Goal: Find specific page/section: Find specific page/section

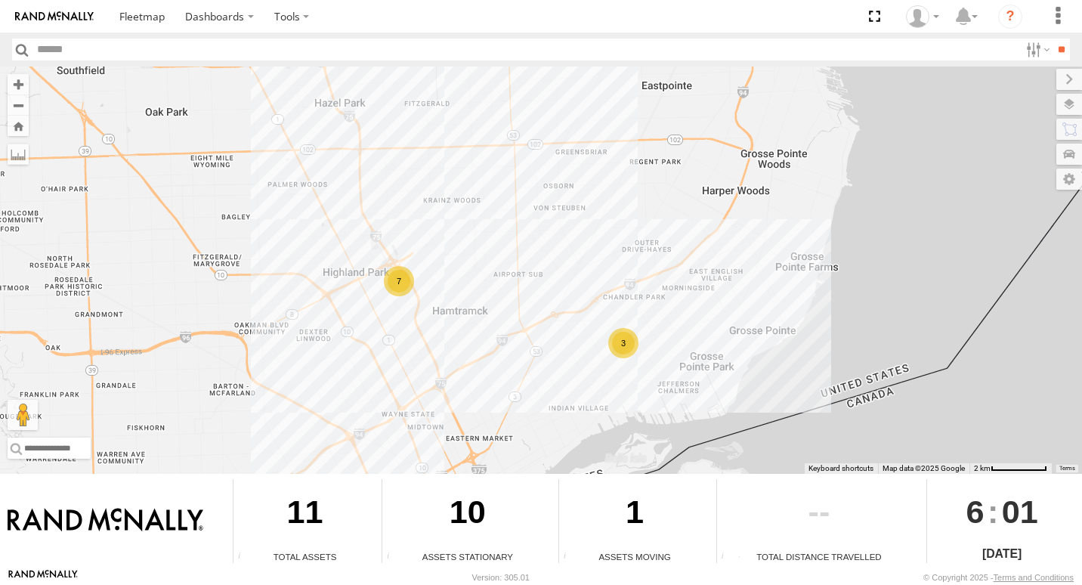
drag, startPoint x: 653, startPoint y: 315, endPoint x: 576, endPoint y: 443, distance: 149.1
click at [576, 443] on div "8853 7 3" at bounding box center [541, 269] width 1082 height 407
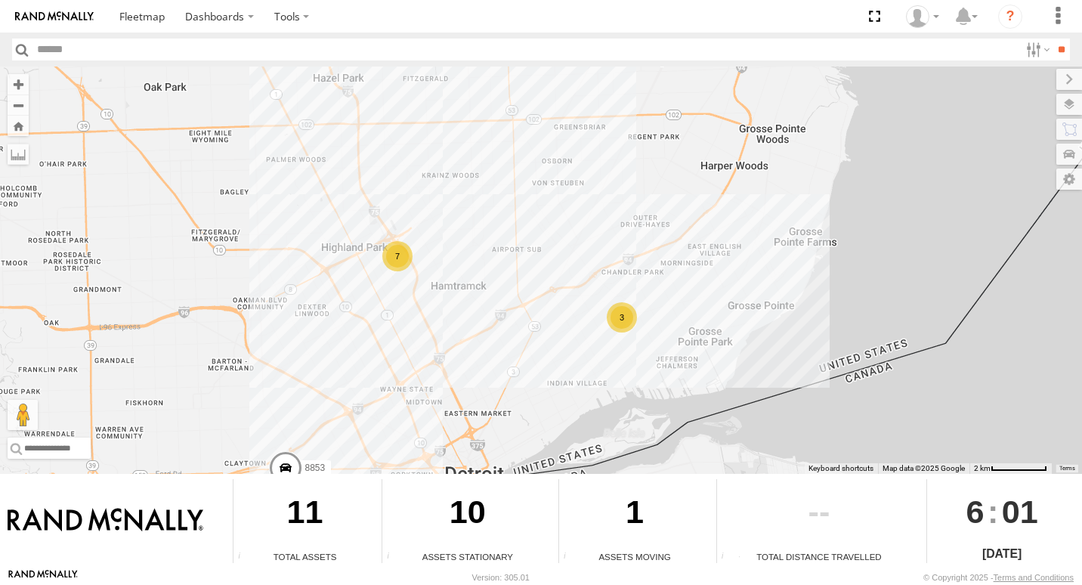
drag, startPoint x: 689, startPoint y: 401, endPoint x: 656, endPoint y: 364, distance: 49.8
click at [688, 374] on div "8853 7 3" at bounding box center [541, 269] width 1082 height 407
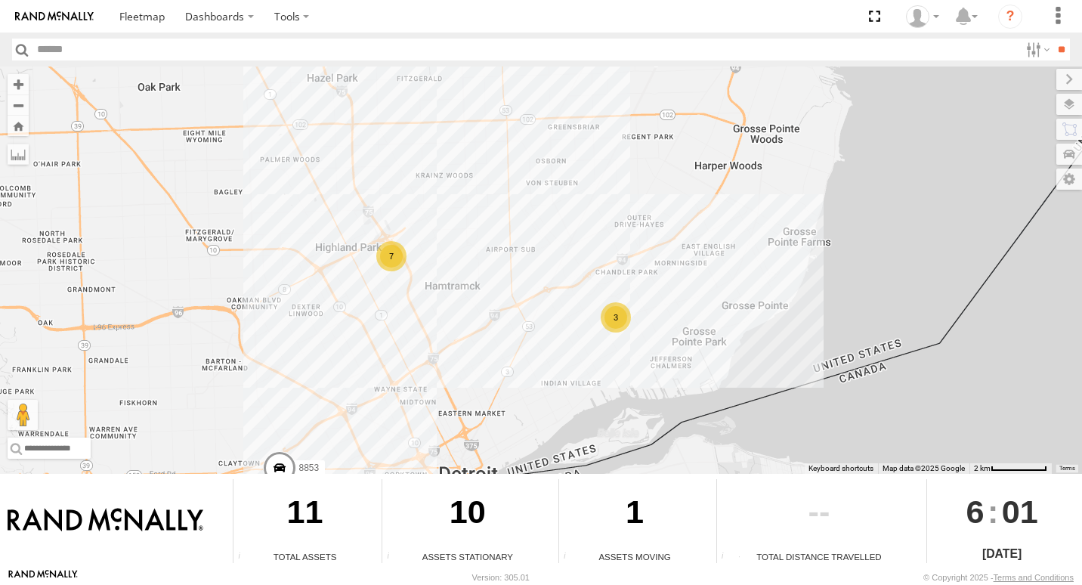
click at [626, 322] on div "3" at bounding box center [616, 317] width 30 height 30
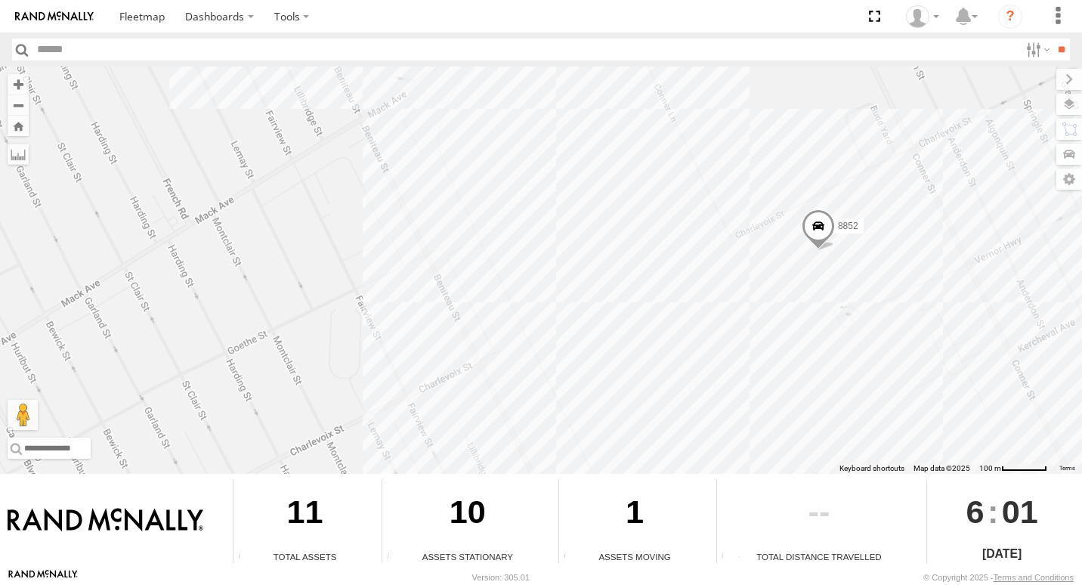
drag, startPoint x: 646, startPoint y: 392, endPoint x: 779, endPoint y: 224, distance: 214.6
click at [779, 224] on div "8853 2 8852" at bounding box center [541, 269] width 1082 height 407
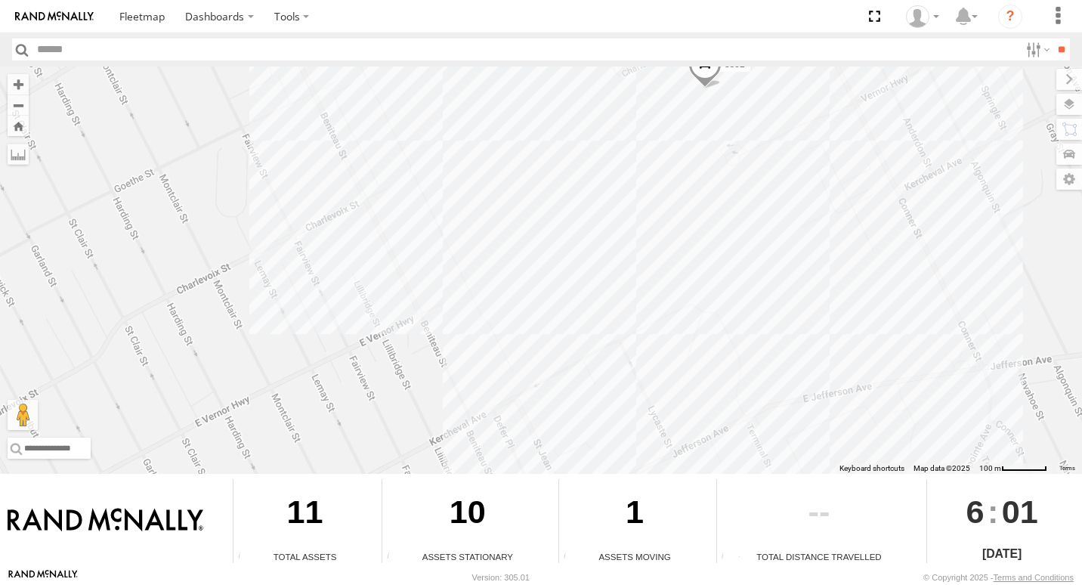
drag, startPoint x: 735, startPoint y: 316, endPoint x: 623, endPoint y: 154, distance: 196.6
click at [623, 154] on div "8853 2 8852" at bounding box center [541, 269] width 1082 height 407
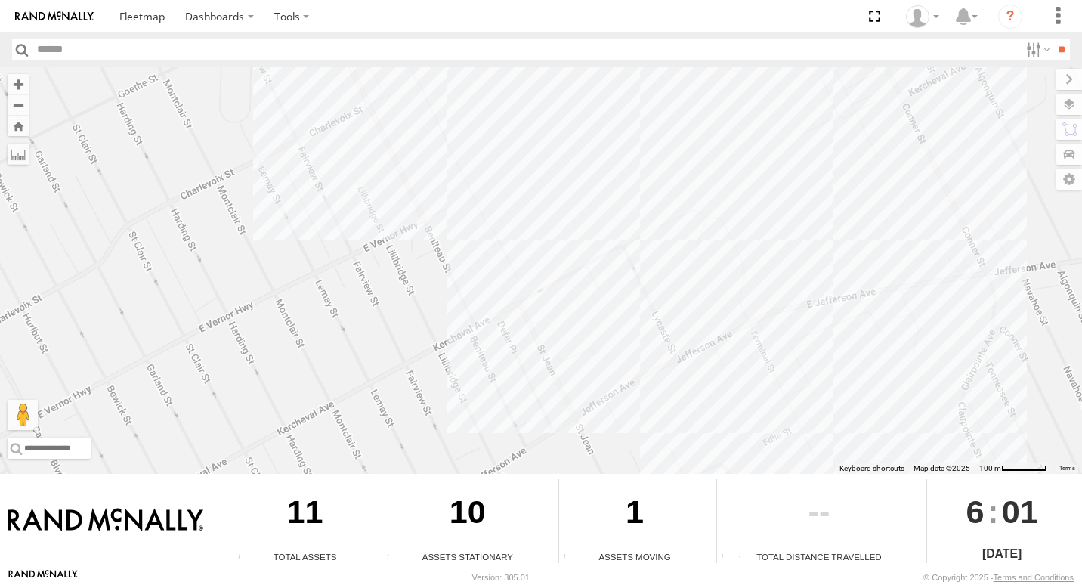
drag, startPoint x: 663, startPoint y: 301, endPoint x: 668, endPoint y: 206, distance: 94.6
click at [668, 206] on div "8853 2 8852" at bounding box center [541, 269] width 1082 height 407
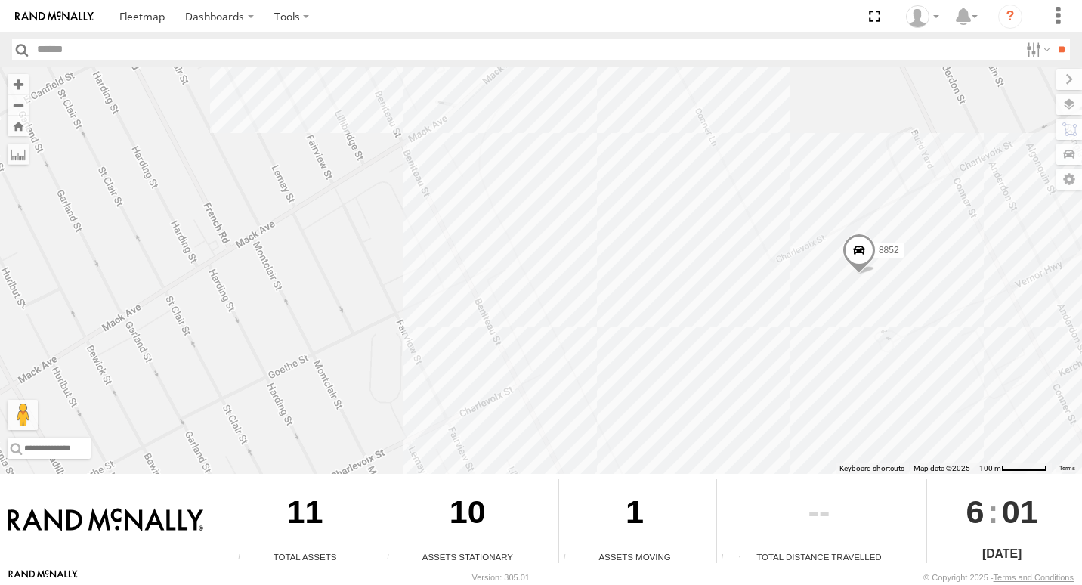
drag, startPoint x: 849, startPoint y: 299, endPoint x: 1008, endPoint y: 614, distance: 353.1
click at [1008, 584] on html "Dashboards" at bounding box center [541, 292] width 1082 height 585
click at [876, 349] on div "8853 2 8852" at bounding box center [541, 269] width 1082 height 407
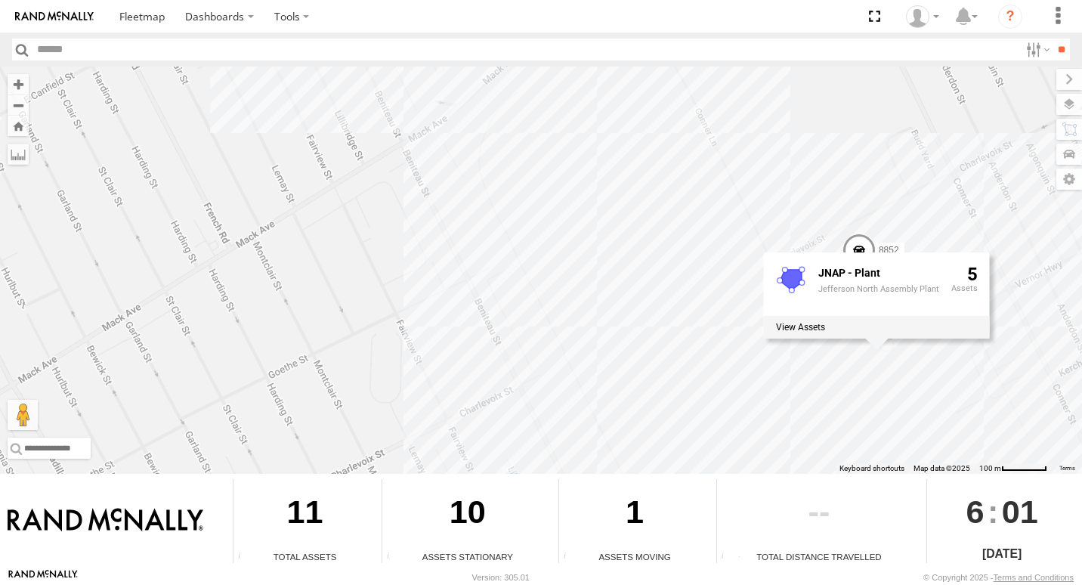
click at [703, 275] on div "8853 2 8852 JNAP - Plant Jefferson North Assembly Plant 5" at bounding box center [541, 269] width 1082 height 407
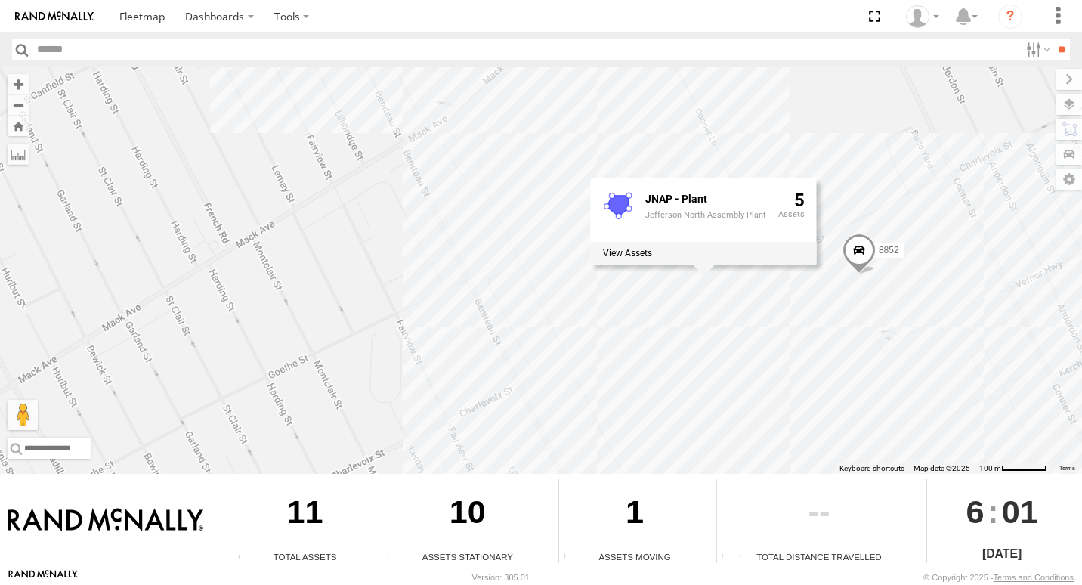
click at [580, 131] on div "8853 2 8852 JNAP - Plant Jefferson North Assembly Plant 5" at bounding box center [541, 269] width 1082 height 407
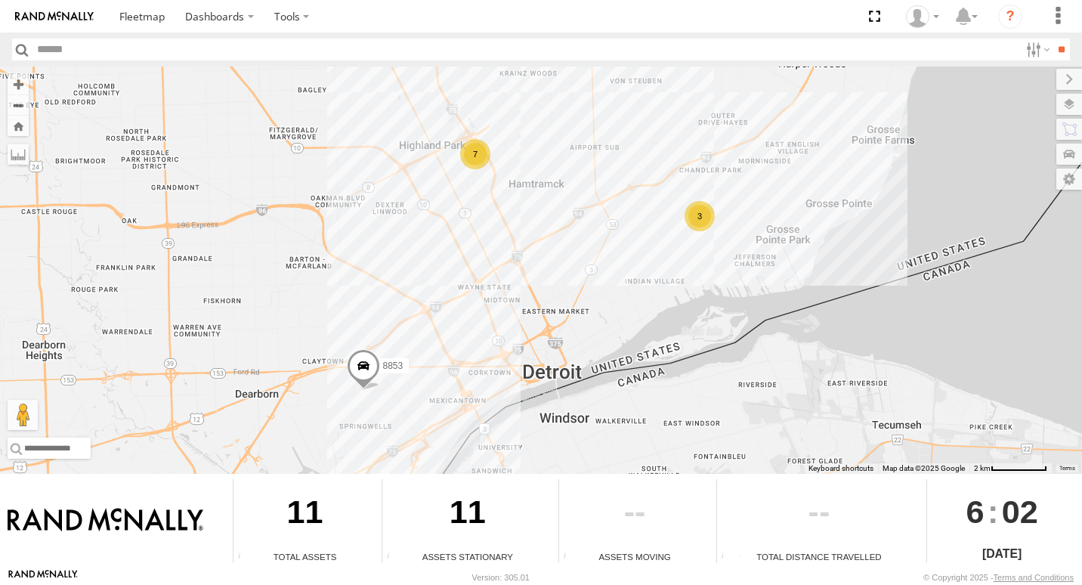
click at [692, 210] on div "3" at bounding box center [700, 216] width 30 height 30
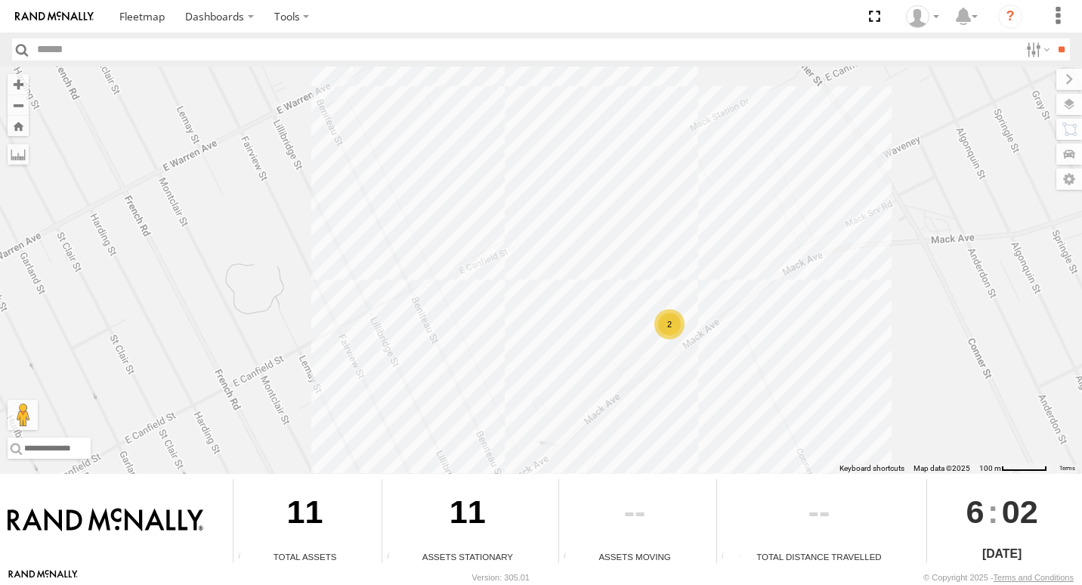
drag, startPoint x: 504, startPoint y: 172, endPoint x: 778, endPoint y: 372, distance: 339.1
click at [778, 372] on div "8853 2 8852" at bounding box center [541, 269] width 1082 height 407
click at [675, 320] on div "2" at bounding box center [669, 323] width 30 height 30
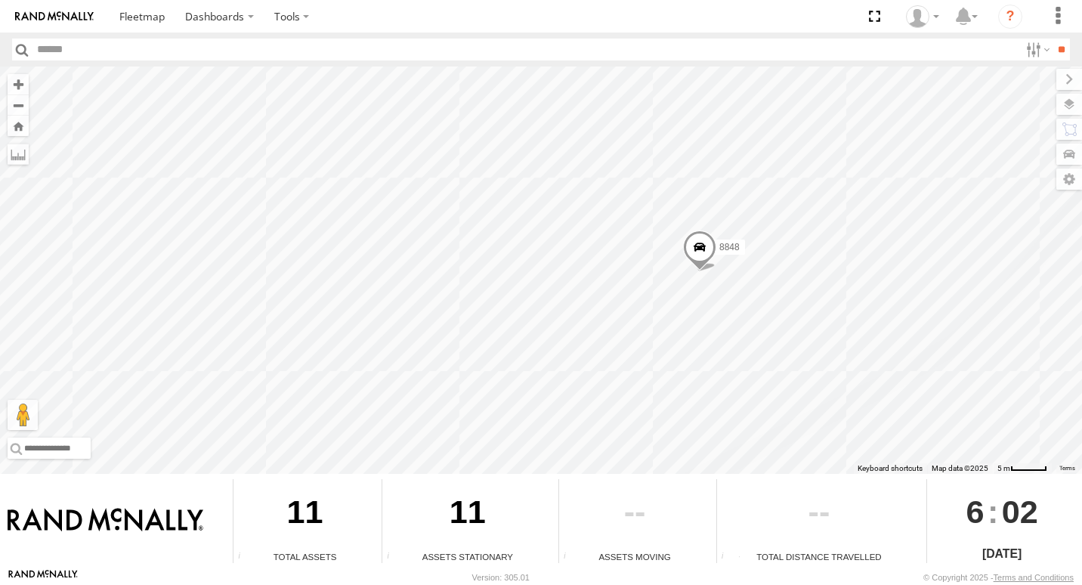
drag, startPoint x: 533, startPoint y: 242, endPoint x: 731, endPoint y: 259, distance: 198.0
click at [731, 259] on div "8853 8852 8848 8848" at bounding box center [541, 269] width 1082 height 407
click at [474, 243] on div "8853 8852 8848 8848" at bounding box center [541, 269] width 1082 height 407
